Goal: Check status: Check status

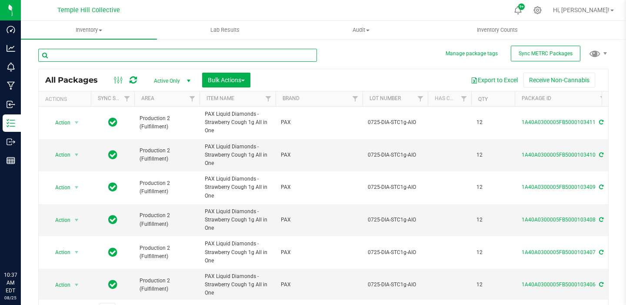
click at [135, 54] on input "text" at bounding box center [177, 55] width 278 height 13
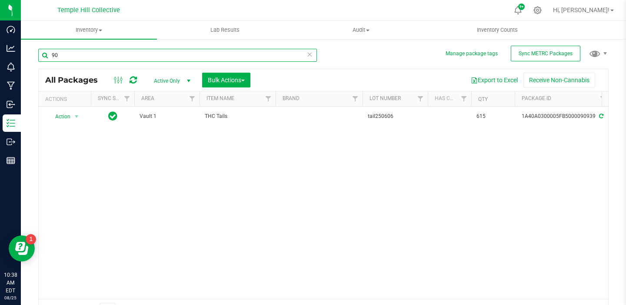
type input "9"
type input "1"
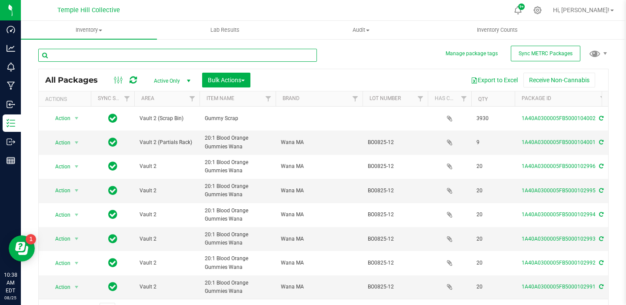
type input "[DATE]"
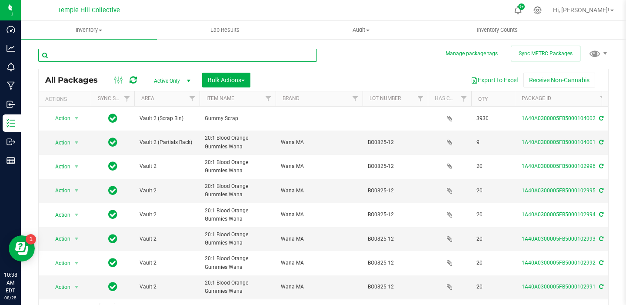
type input "[DATE]"
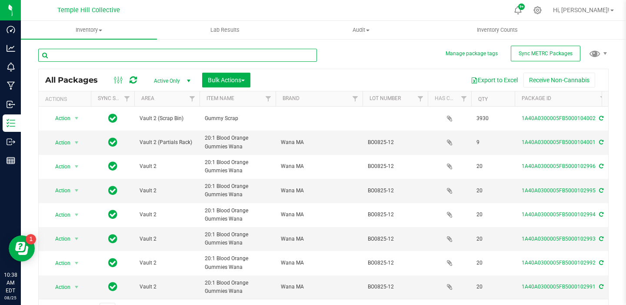
type input "[DATE]"
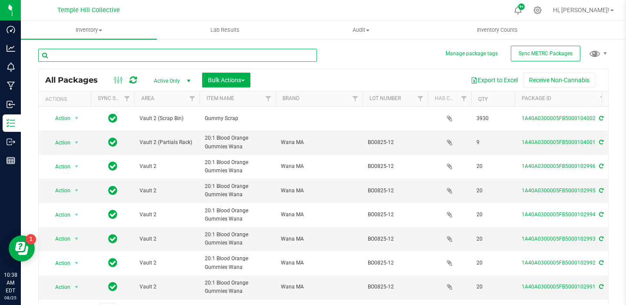
type input "[DATE]"
